Goal: Information Seeking & Learning: Learn about a topic

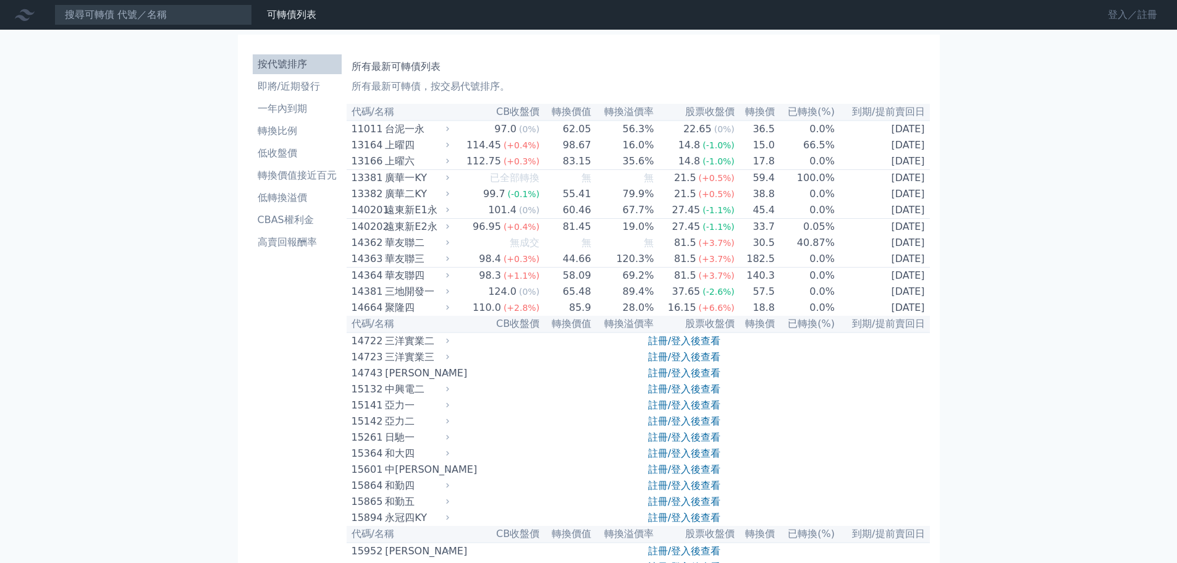
click at [1127, 19] on link "登入／註冊" at bounding box center [1132, 15] width 69 height 20
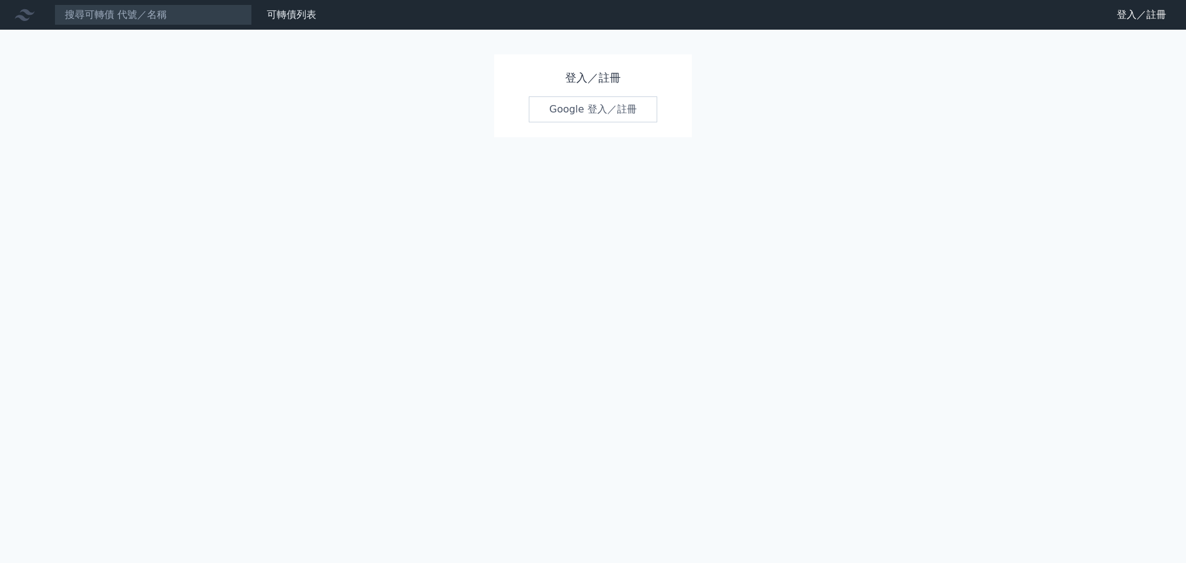
click at [600, 112] on link "Google 登入／註冊" at bounding box center [593, 109] width 128 height 26
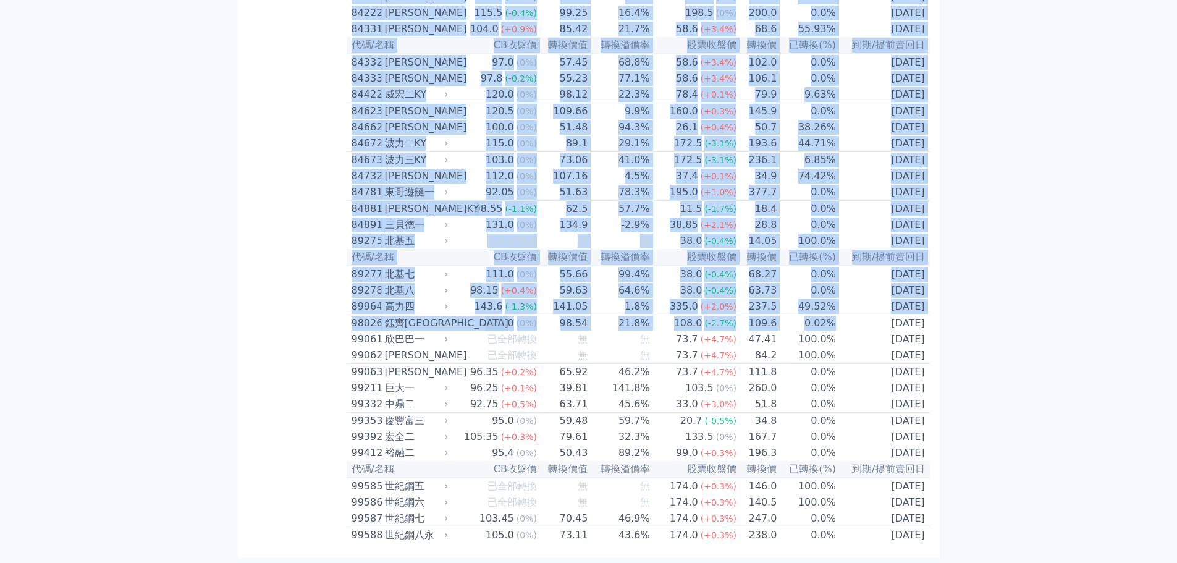
scroll to position [7171, 0]
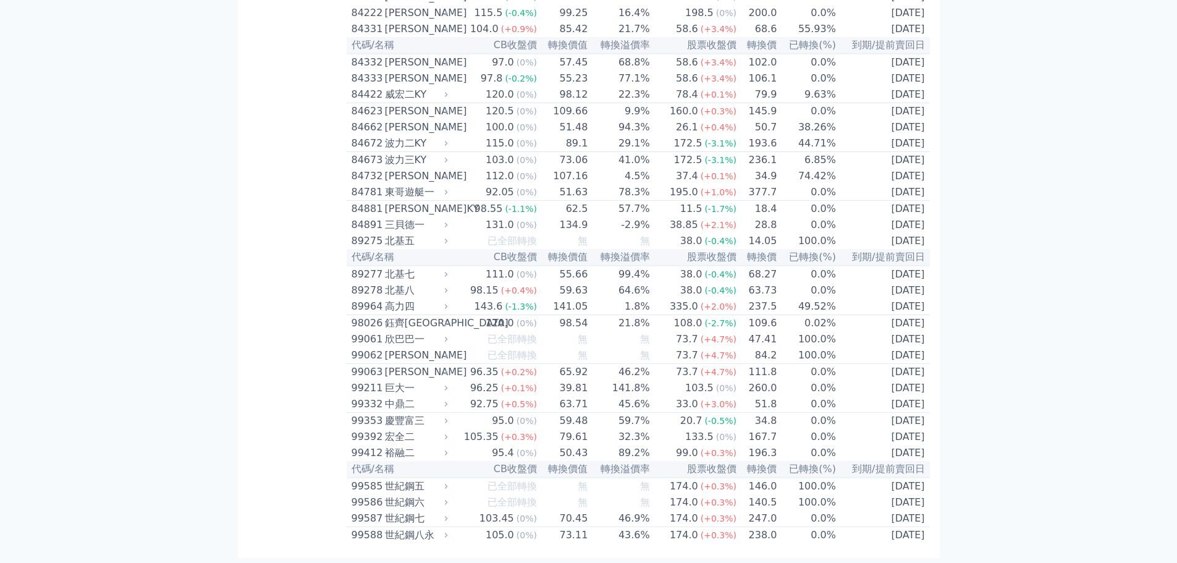
drag, startPoint x: 352, startPoint y: 133, endPoint x: 826, endPoint y: 585, distance: 654.9
copy table "代碼/名稱 CB收盤價 轉換價值 轉換溢價率 股票收盤價 轉換價 已轉換(%) 到期/提前賣回日"
